Goal: Task Accomplishment & Management: Use online tool/utility

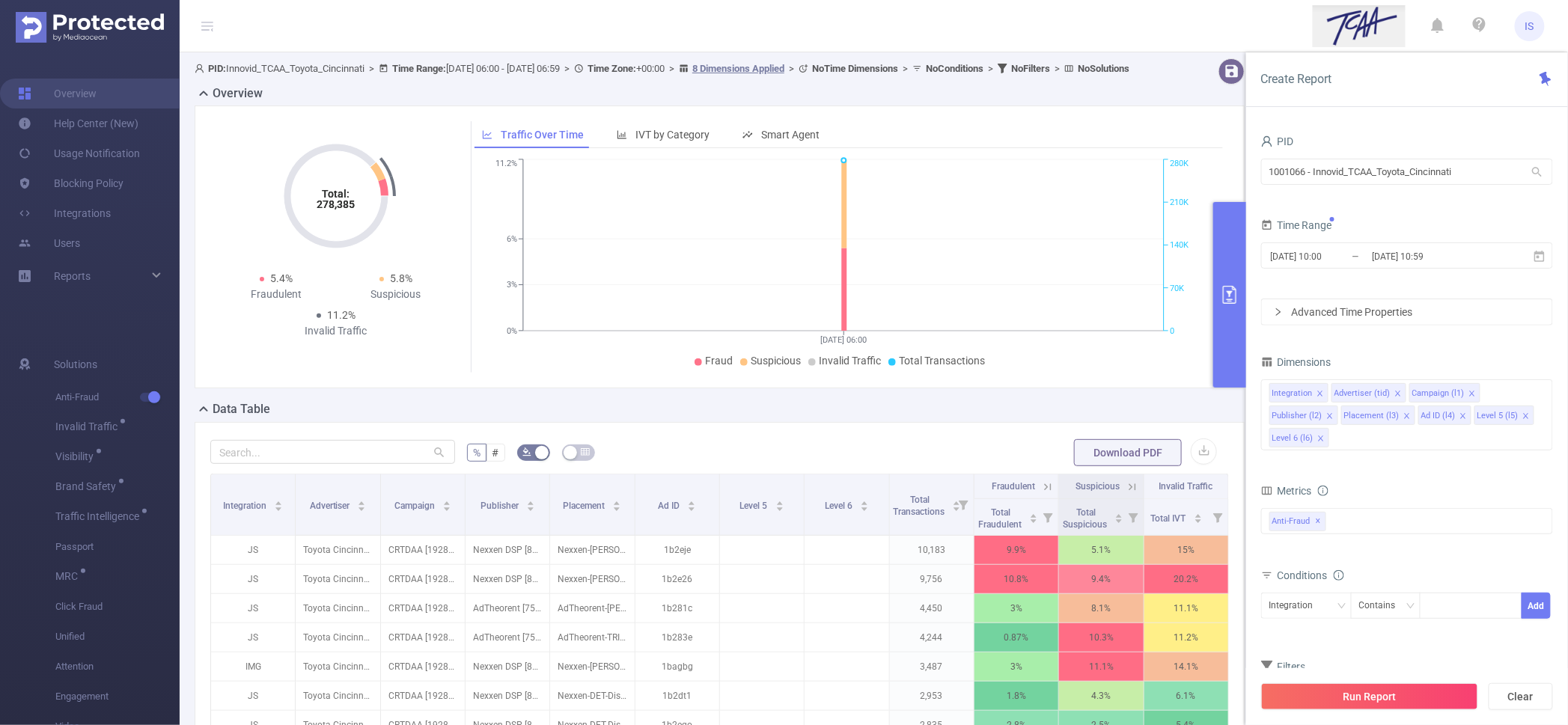
click at [1005, 137] on section "PID: Innovid_TCAA_Toyota_Cincinnati > Time Range: [DATE] 06:00 - [DATE] 06:59 >…" at bounding box center [873, 514] width 1388 height 922
type input "1000557"
click at [1351, 204] on li "1000557 - FT_Innovid_Cert 17K [11K rows]" at bounding box center [1407, 203] width 291 height 24
click at [1360, 254] on input "[DATE] 10:00" at bounding box center [1329, 256] width 121 height 20
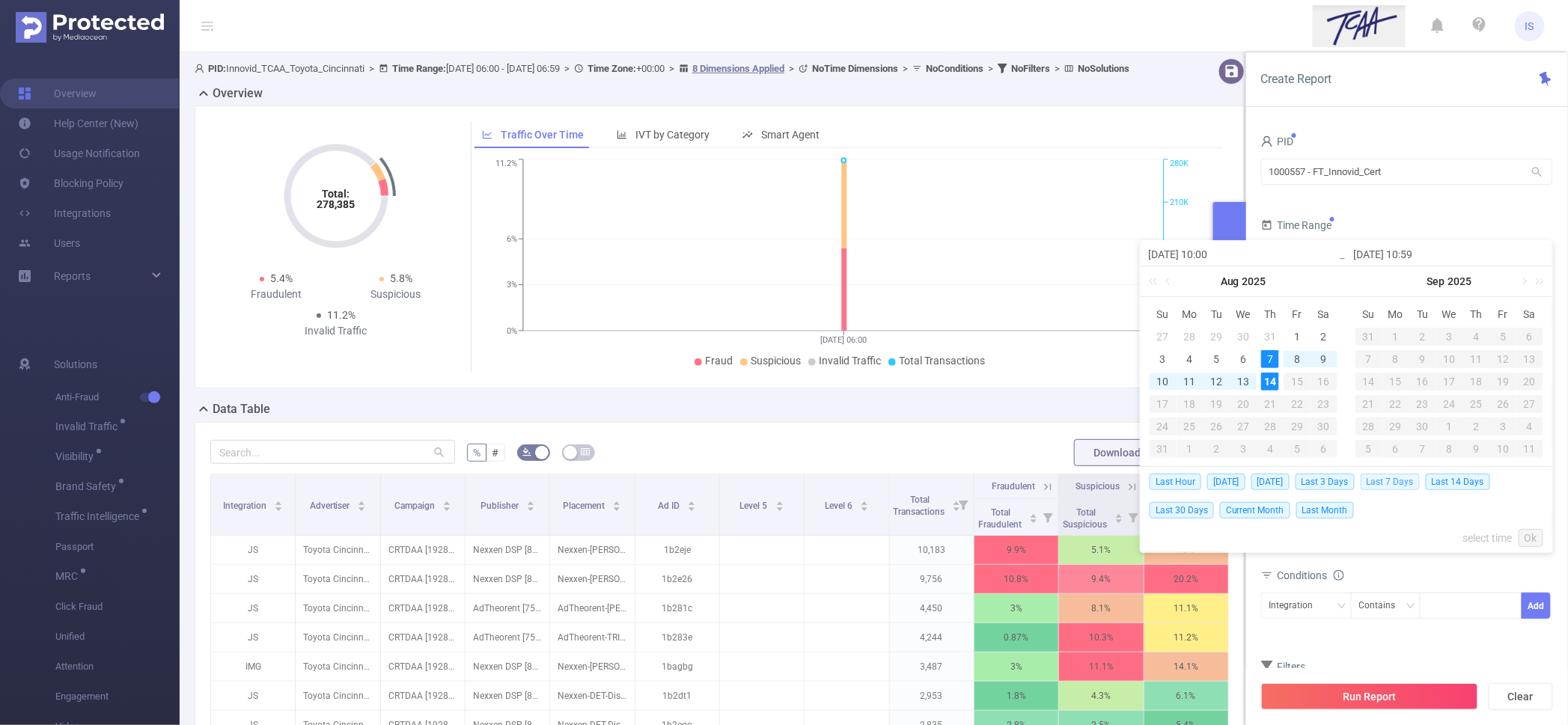
click at [1395, 488] on span "Last 7 Days" at bounding box center [1390, 482] width 59 height 17
type input "[DATE] 00:00"
type input "[DATE] 23:59"
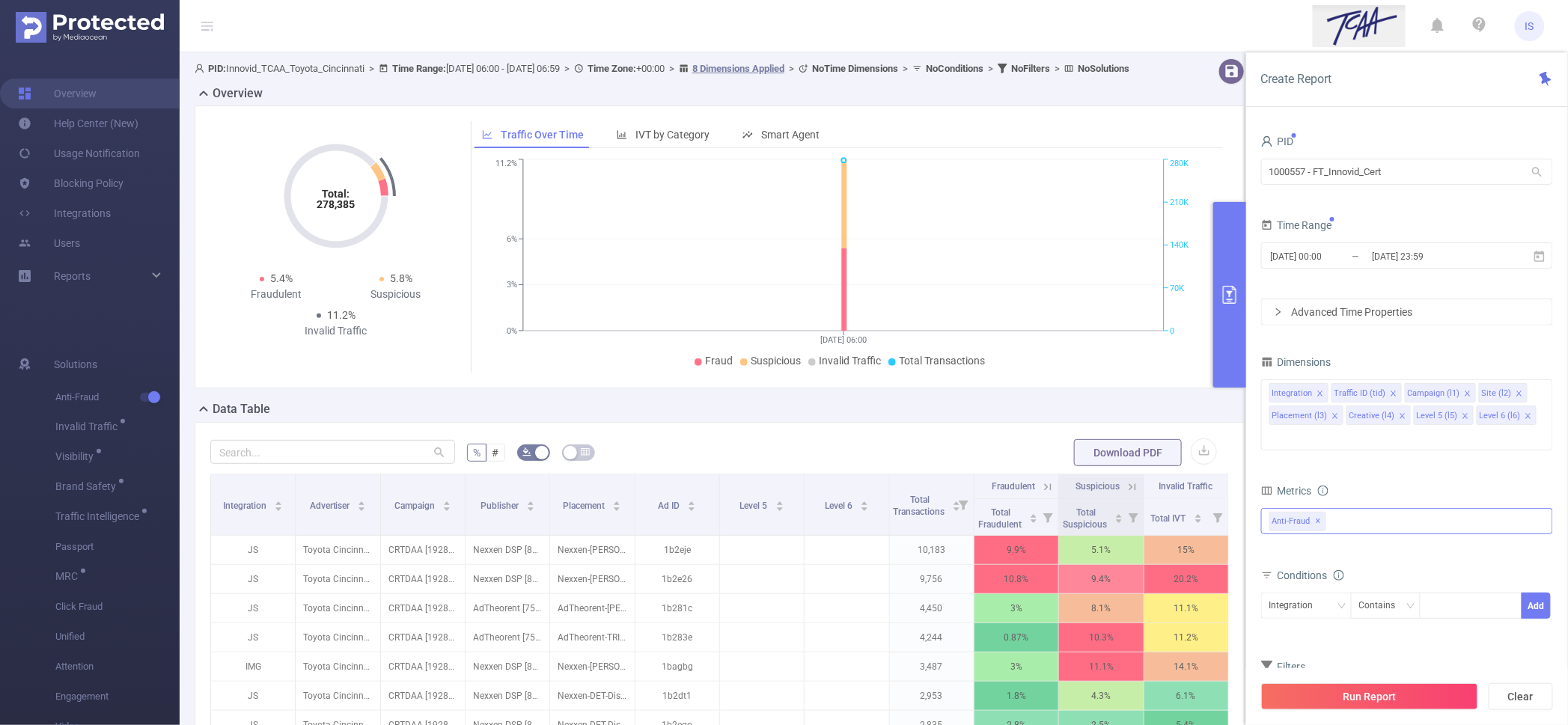
click at [1330, 509] on div "Anti-Fraud ✕" at bounding box center [1301, 520] width 63 height 22
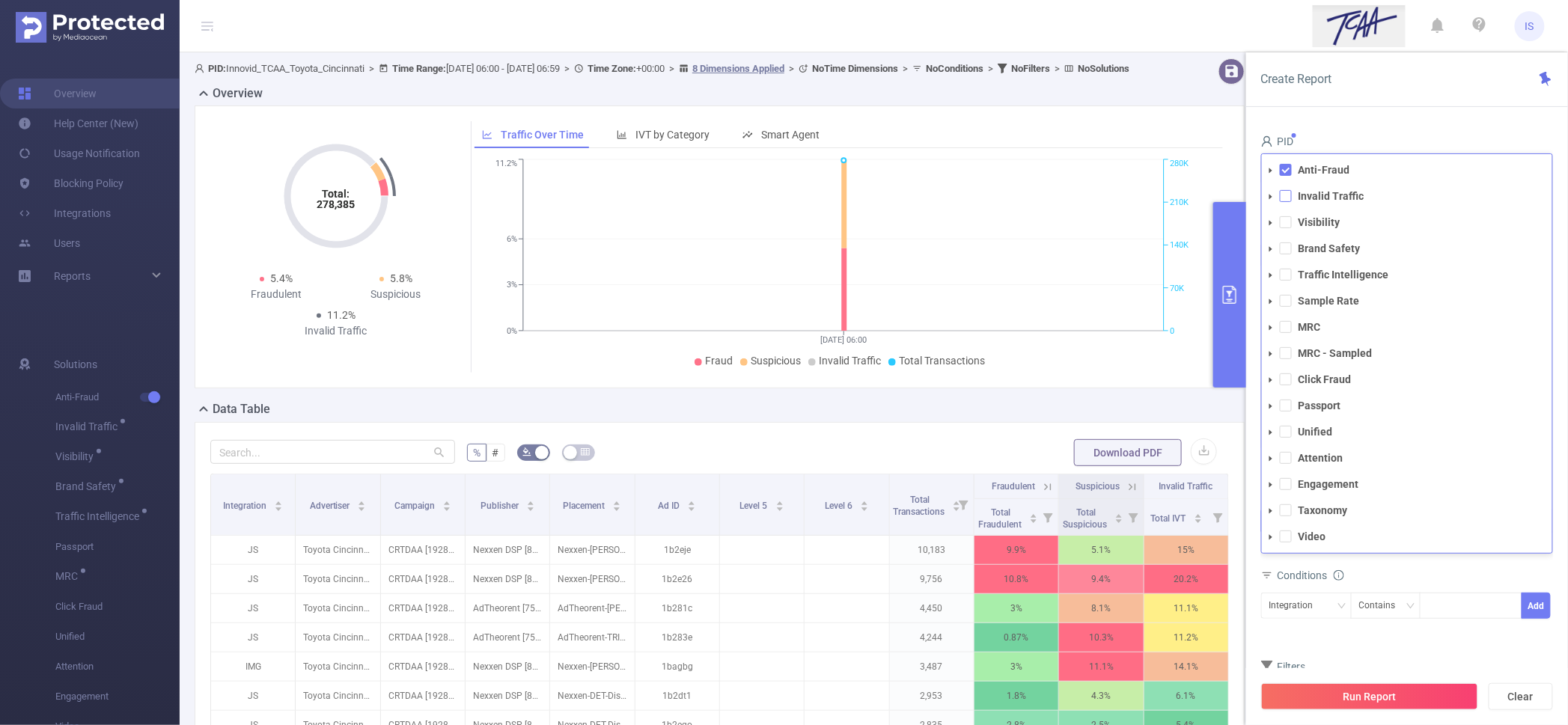
click at [1282, 190] on span at bounding box center [1285, 196] width 12 height 12
click at [1286, 164] on span at bounding box center [1285, 170] width 12 height 12
click at [1353, 565] on div "Conditions" at bounding box center [1407, 576] width 291 height 25
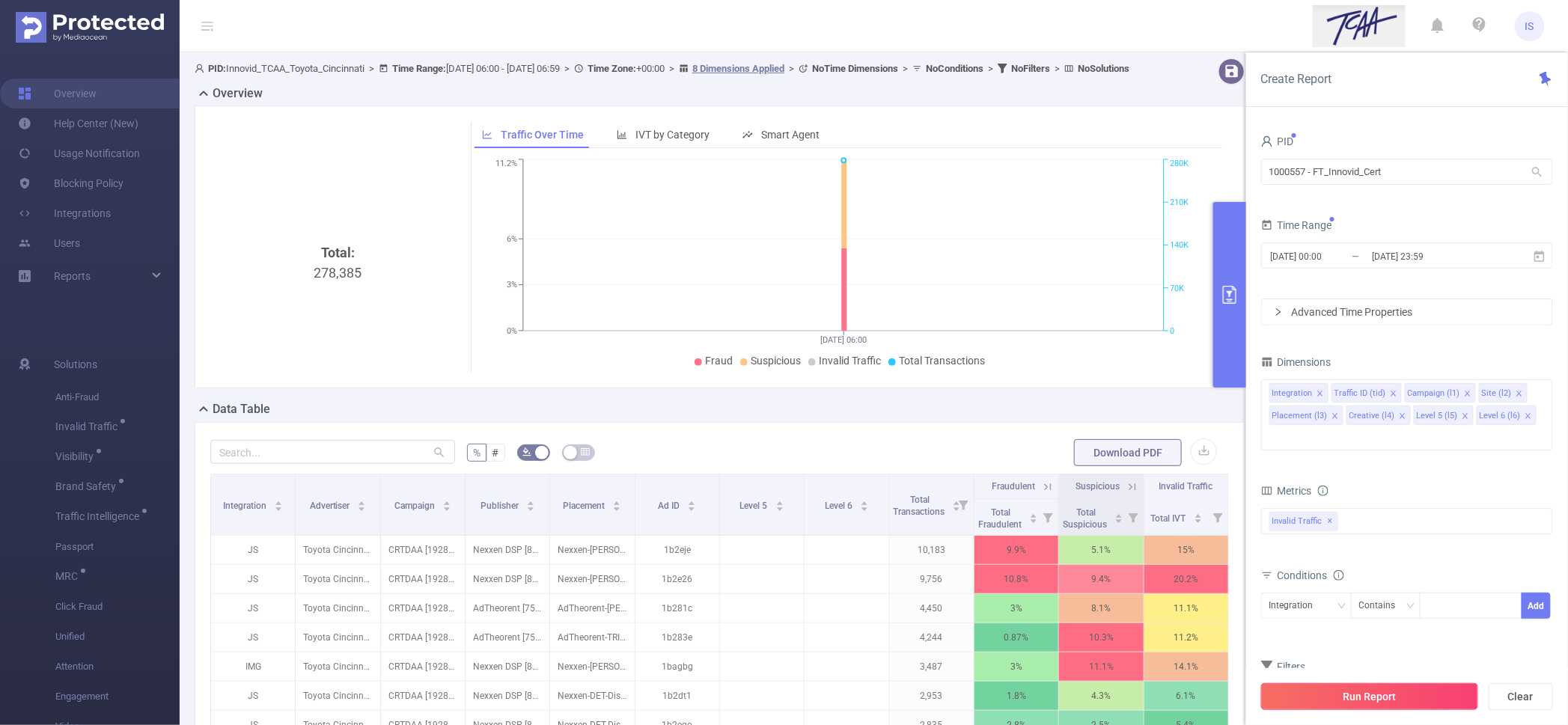
click at [1385, 692] on button "Run Report" at bounding box center [1369, 696] width 217 height 27
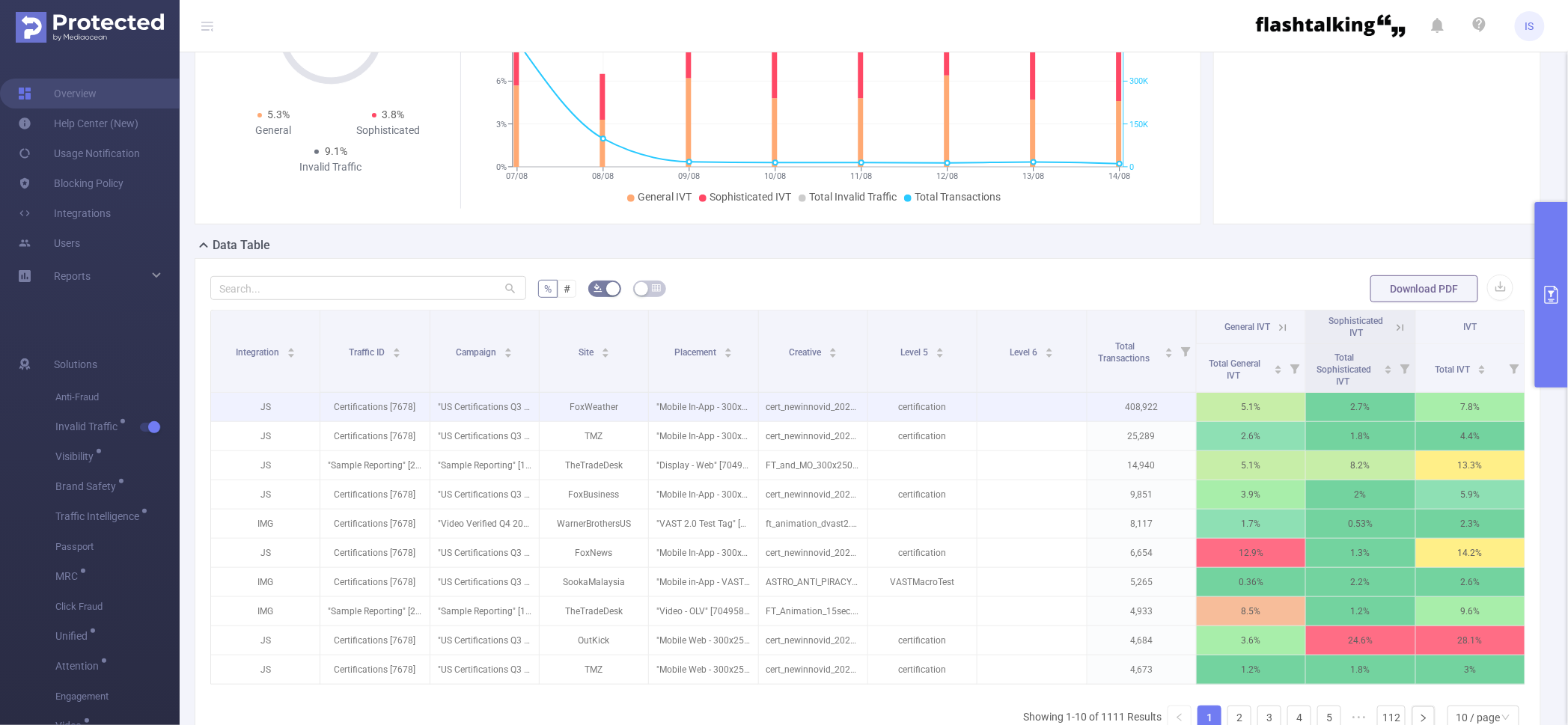
scroll to position [186, 0]
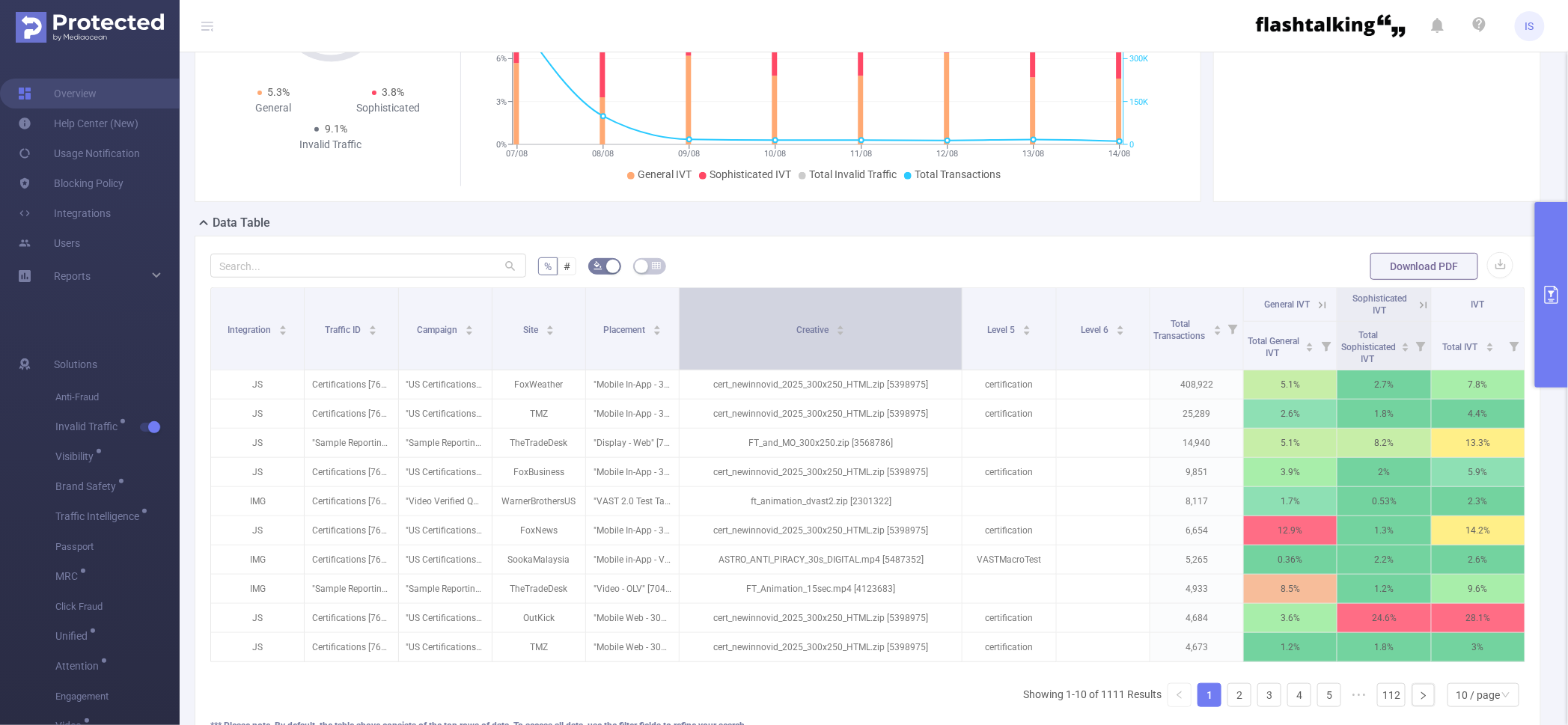
drag, startPoint x: 858, startPoint y: 353, endPoint x: 945, endPoint y: 345, distance: 87.4
click at [945, 345] on th "Creative" at bounding box center [821, 328] width 283 height 82
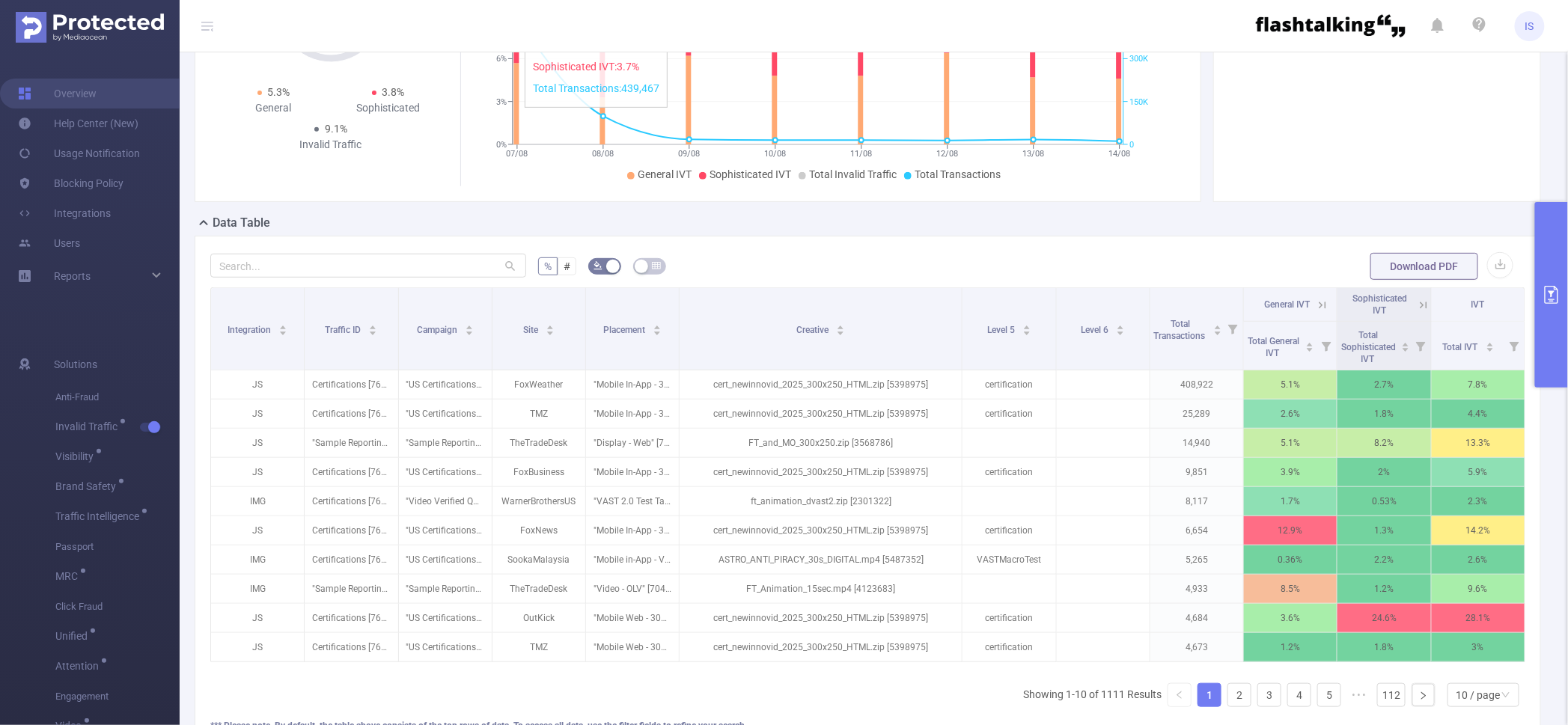
scroll to position [0, 0]
